Goal: Task Accomplishment & Management: Complete application form

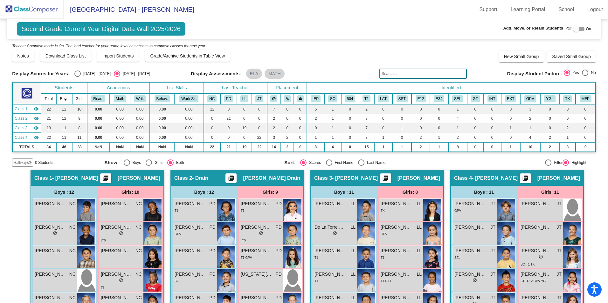
click at [28, 8] on img at bounding box center [32, 9] width 64 height 19
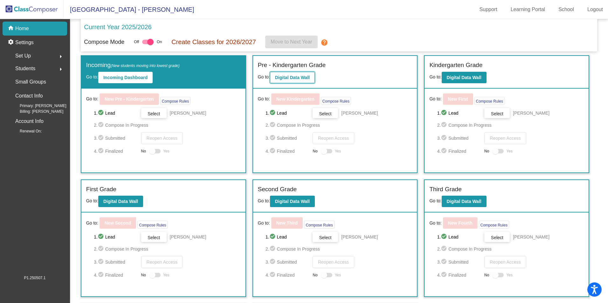
click at [287, 78] on b "Digital Data Wall" at bounding box center [292, 77] width 35 height 5
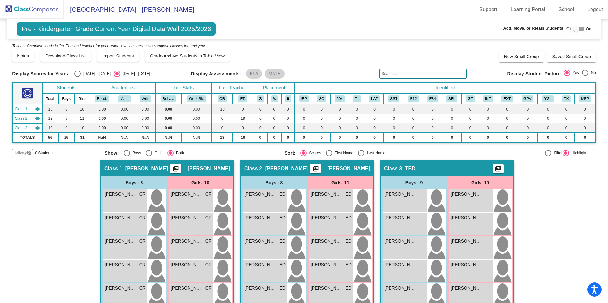
scroll to position [2, 0]
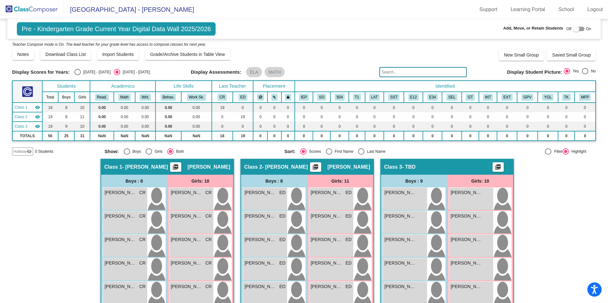
click at [16, 9] on img at bounding box center [32, 9] width 64 height 19
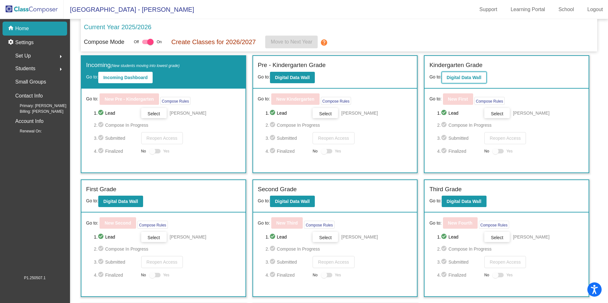
click at [467, 73] on button "Digital Data Wall" at bounding box center [464, 77] width 45 height 11
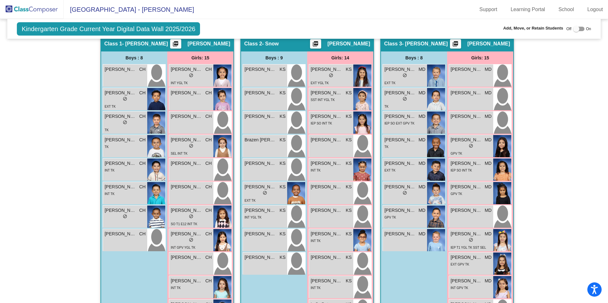
scroll to position [124, 0]
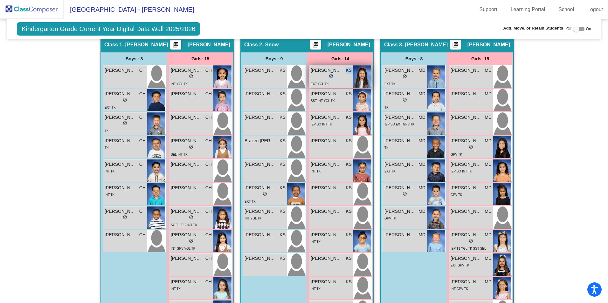
drag, startPoint x: 336, startPoint y: 77, endPoint x: 330, endPoint y: 72, distance: 7.5
click at [330, 72] on div "[PERSON_NAME] KS lock do_not_disturb_alt EXT YGL TK" at bounding box center [331, 77] width 44 height 22
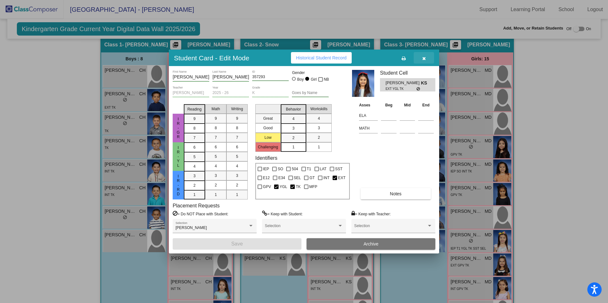
click at [424, 56] on icon "button" at bounding box center [423, 58] width 3 height 4
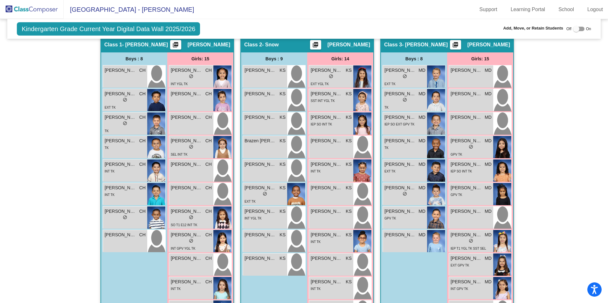
click at [574, 30] on div at bounding box center [576, 29] width 6 height 6
checkbox input "true"
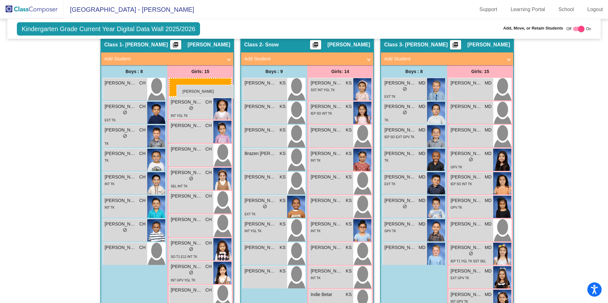
drag, startPoint x: 329, startPoint y: 84, endPoint x: 175, endPoint y: 84, distance: 153.6
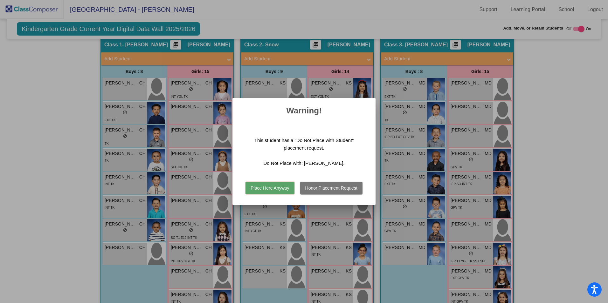
click at [276, 187] on button "Place Here Anyway" at bounding box center [270, 188] width 49 height 13
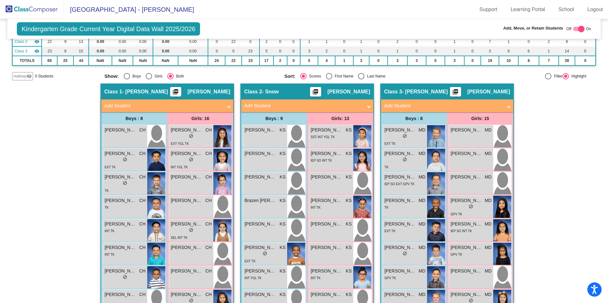
scroll to position [0, 0]
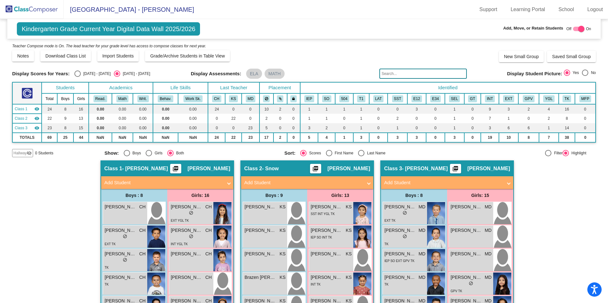
click at [24, 151] on span "Hallway" at bounding box center [19, 153] width 13 height 6
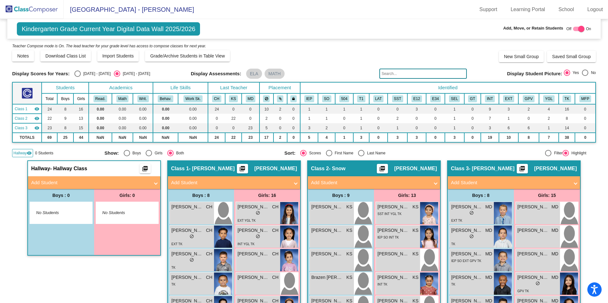
click at [52, 177] on mat-expansion-panel-header "Add Student" at bounding box center [94, 183] width 132 height 13
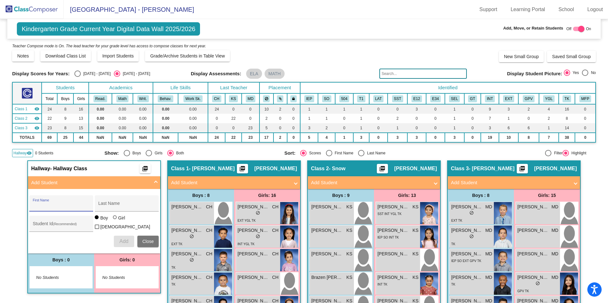
click at [41, 207] on input "First Name" at bounding box center [61, 206] width 57 height 5
click at [36, 204] on input "First Name" at bounding box center [61, 206] width 57 height 5
type input "[PERSON_NAME]"
type input "361106"
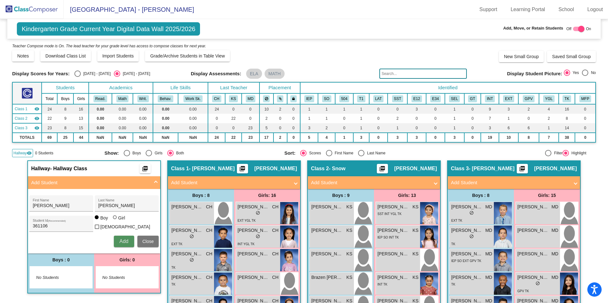
click at [123, 239] on span "Add" at bounding box center [123, 241] width 9 height 5
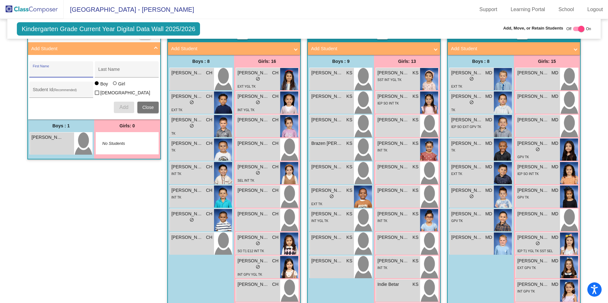
scroll to position [132, 0]
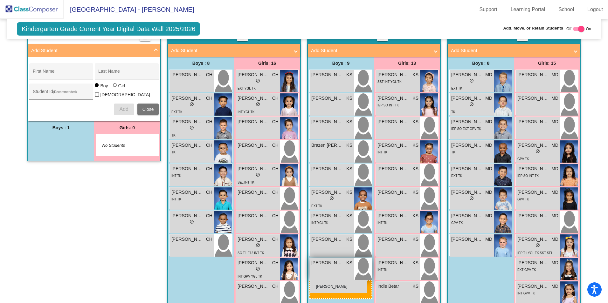
drag, startPoint x: 54, startPoint y: 145, endPoint x: 311, endPoint y: 280, distance: 290.1
